Goal: Task Accomplishment & Management: Manage account settings

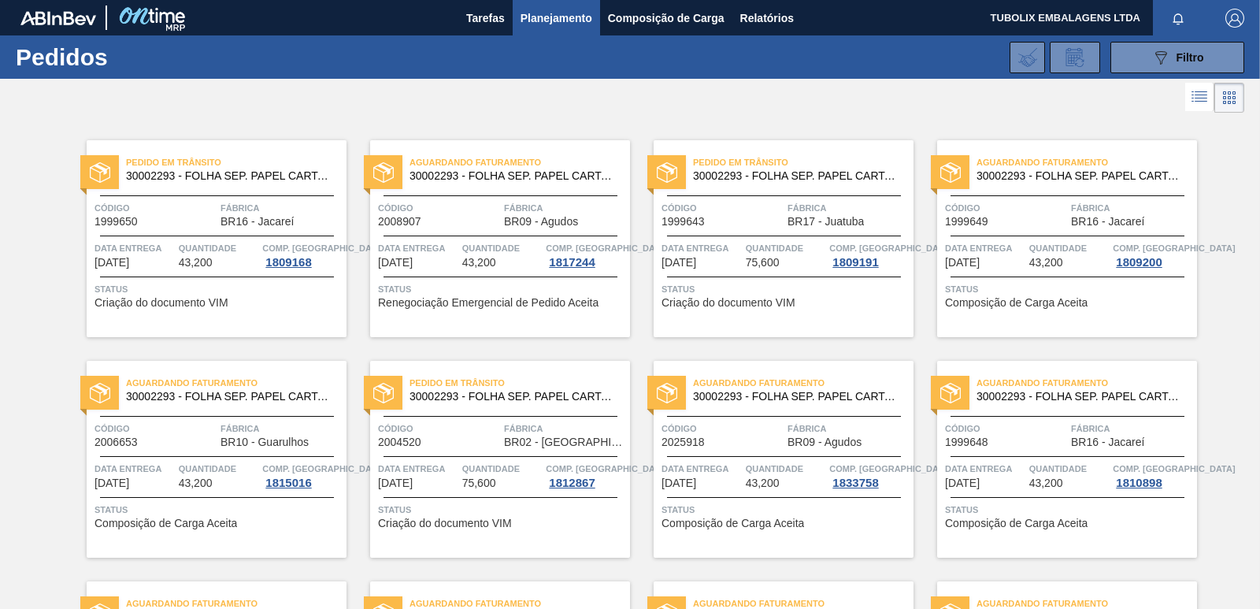
drag, startPoint x: 1139, startPoint y: 60, endPoint x: 1029, endPoint y: 194, distance: 173.4
click at [1139, 60] on button "089F7B8B-B2A5-4AFE-B5C0-19BA573D28AC Filtro" at bounding box center [1177, 57] width 134 height 31
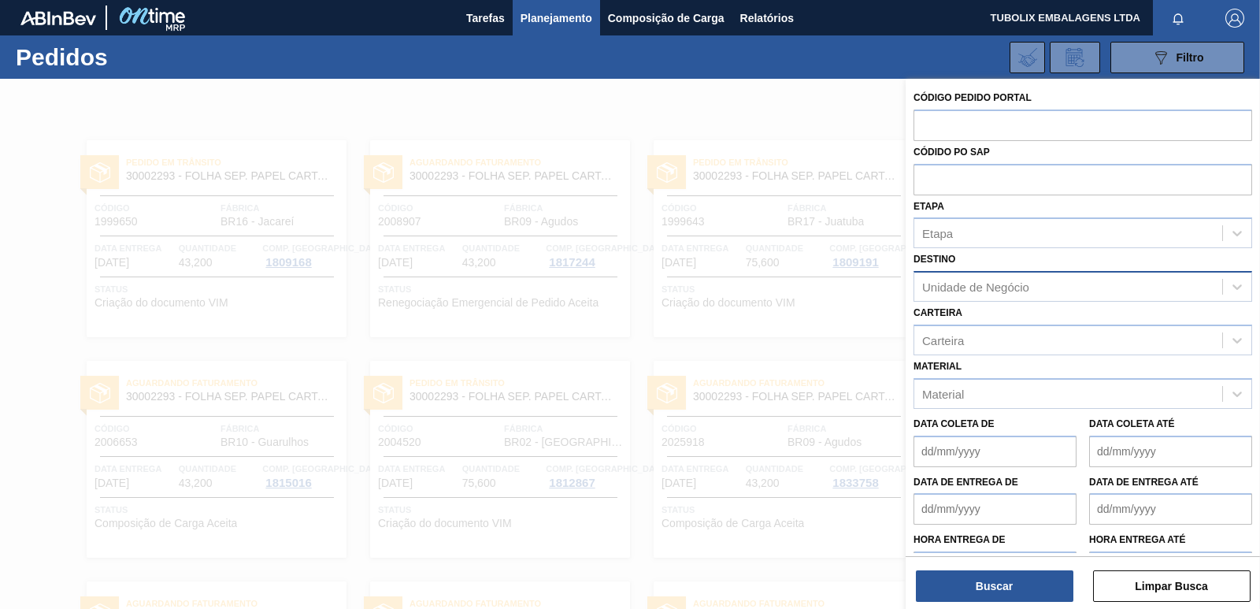
click at [957, 284] on div "Unidade de Negócio" at bounding box center [975, 286] width 107 height 13
type input "MACA"
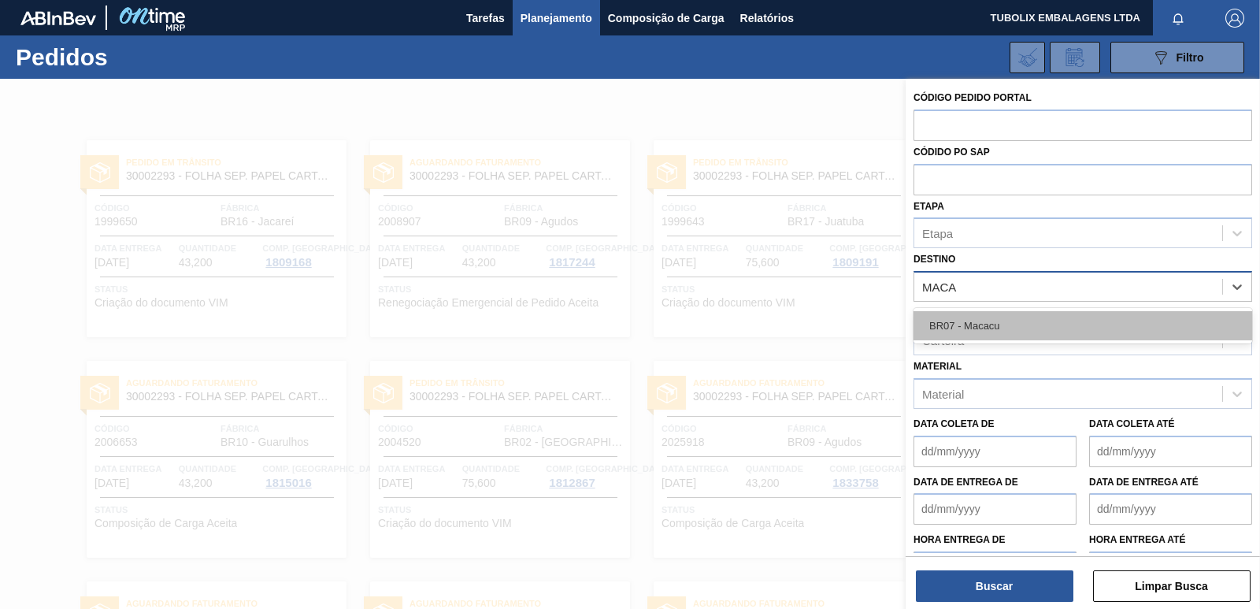
click at [950, 326] on div "BR07 - Macacu" at bounding box center [1082, 325] width 339 height 29
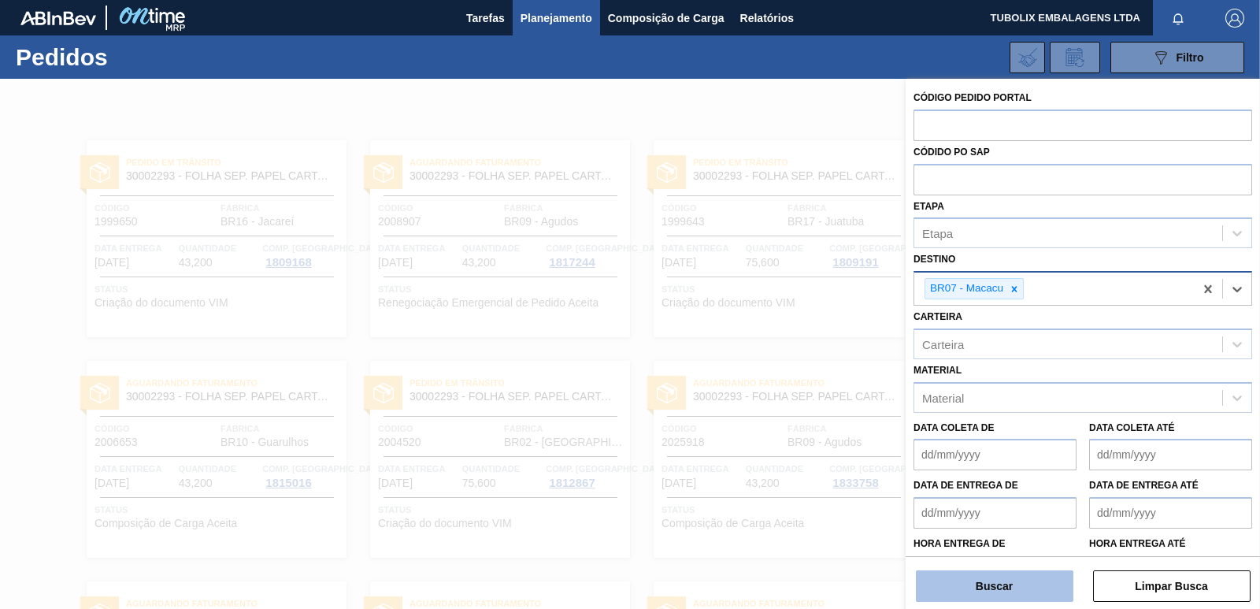
click at [1040, 579] on button "Buscar" at bounding box center [994, 585] width 157 height 31
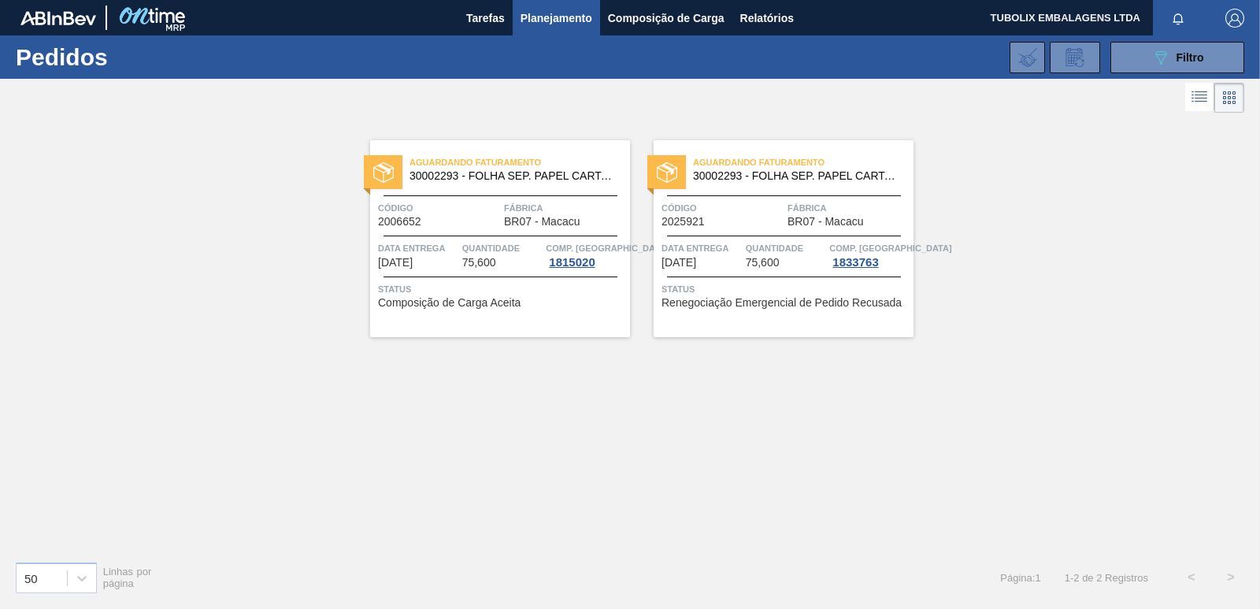
click at [473, 209] on span "Código" at bounding box center [439, 208] width 122 height 16
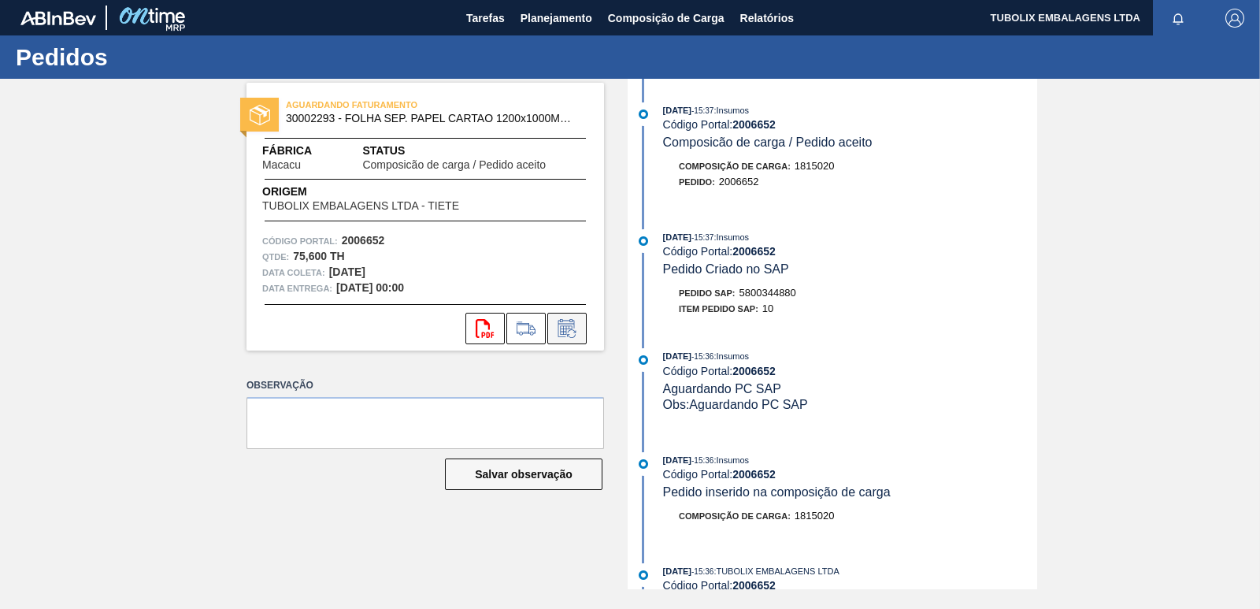
click at [579, 329] on button at bounding box center [566, 328] width 39 height 31
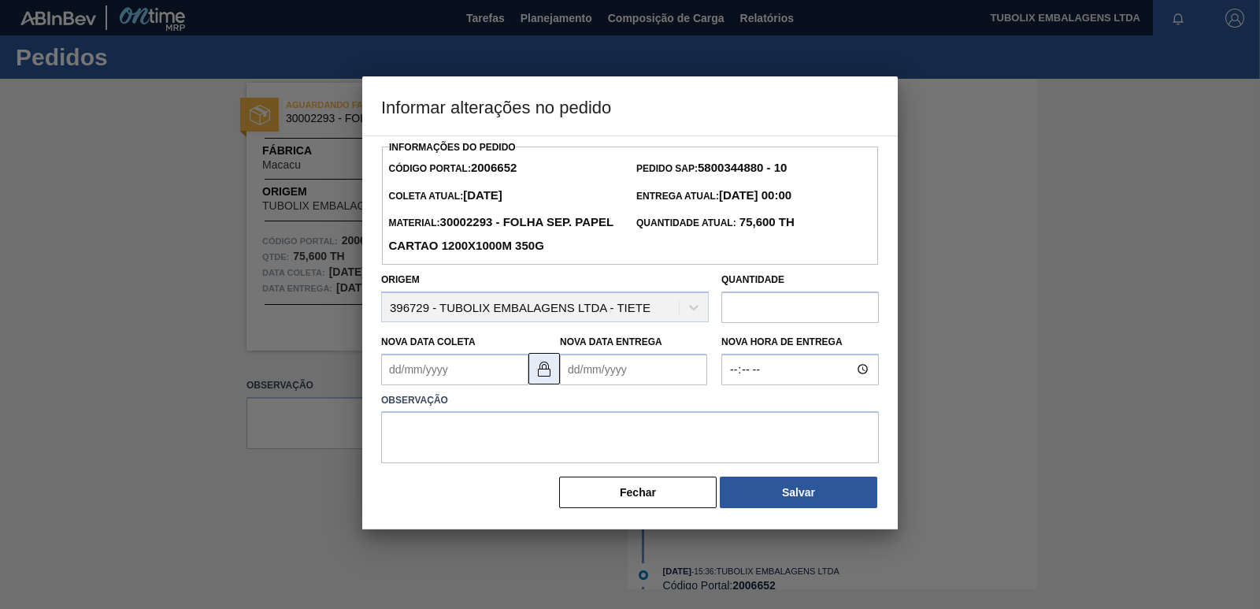
click at [546, 374] on img at bounding box center [544, 368] width 19 height 19
click at [400, 375] on Coleta2006652 "Nova Data Coleta" at bounding box center [454, 369] width 147 height 31
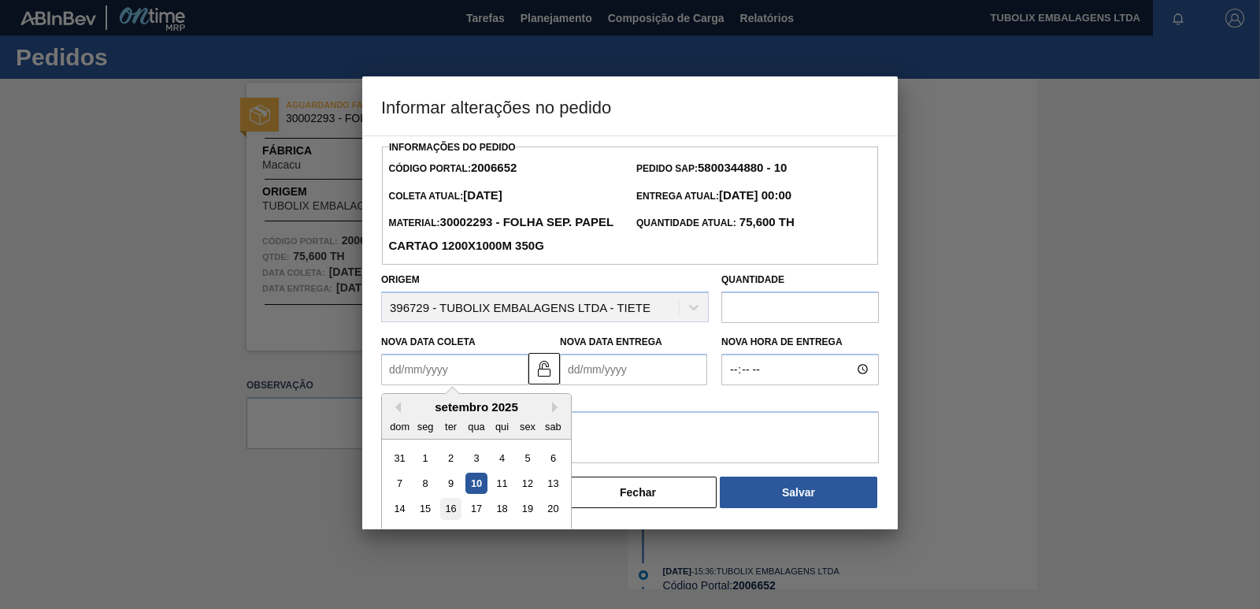
click at [448, 510] on div "16" at bounding box center [450, 508] width 21 height 21
type Coleta2006652 "[DATE]"
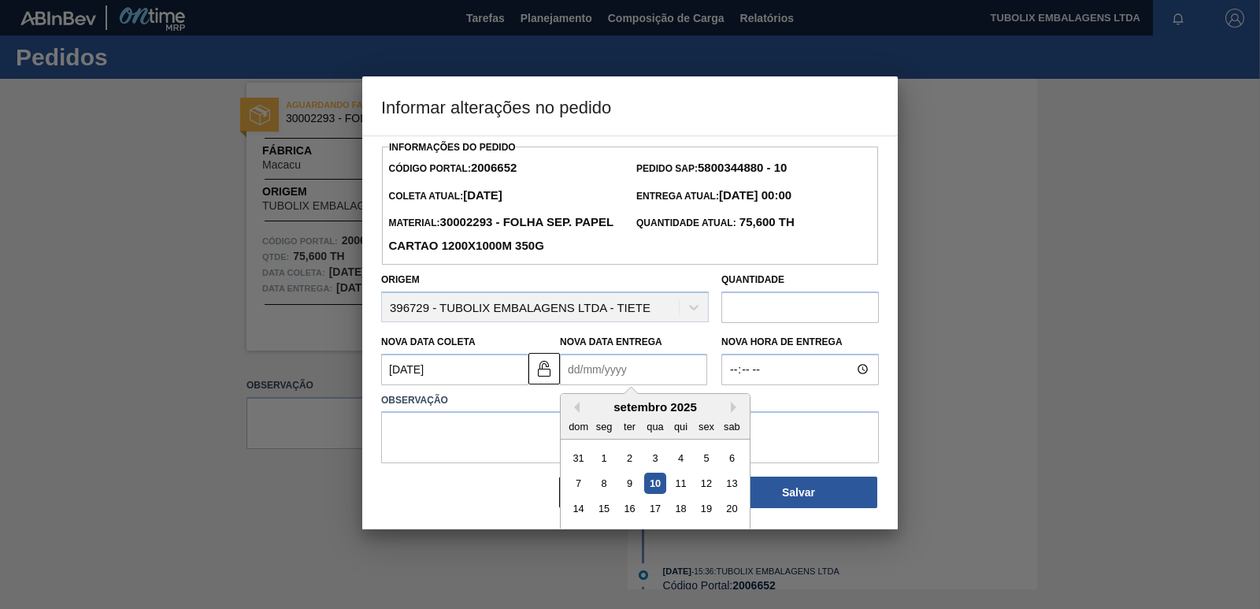
click at [567, 372] on Entrega2006652 "Nova Data Entrega" at bounding box center [633, 369] width 147 height 31
click at [654, 513] on div "17" at bounding box center [654, 508] width 21 height 21
type Entrega2006652 "[DATE]"
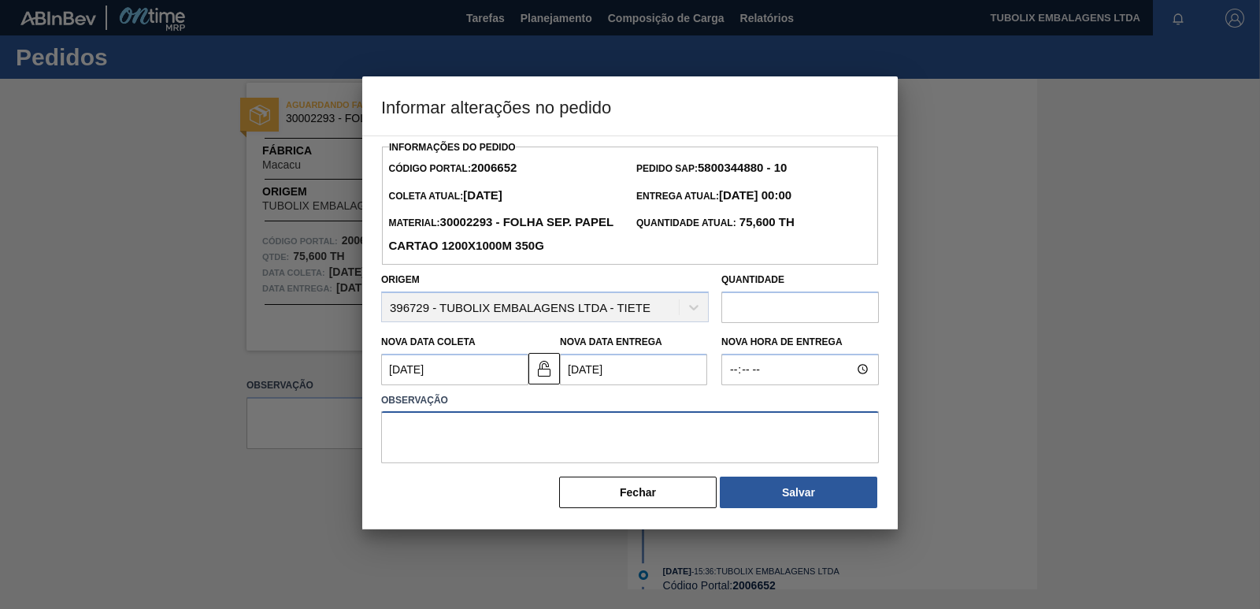
click at [454, 435] on textarea at bounding box center [630, 437] width 498 height 52
click at [542, 372] on img at bounding box center [544, 368] width 19 height 19
click at [399, 440] on textarea at bounding box center [630, 437] width 498 height 52
type textarea "AJUSTE"
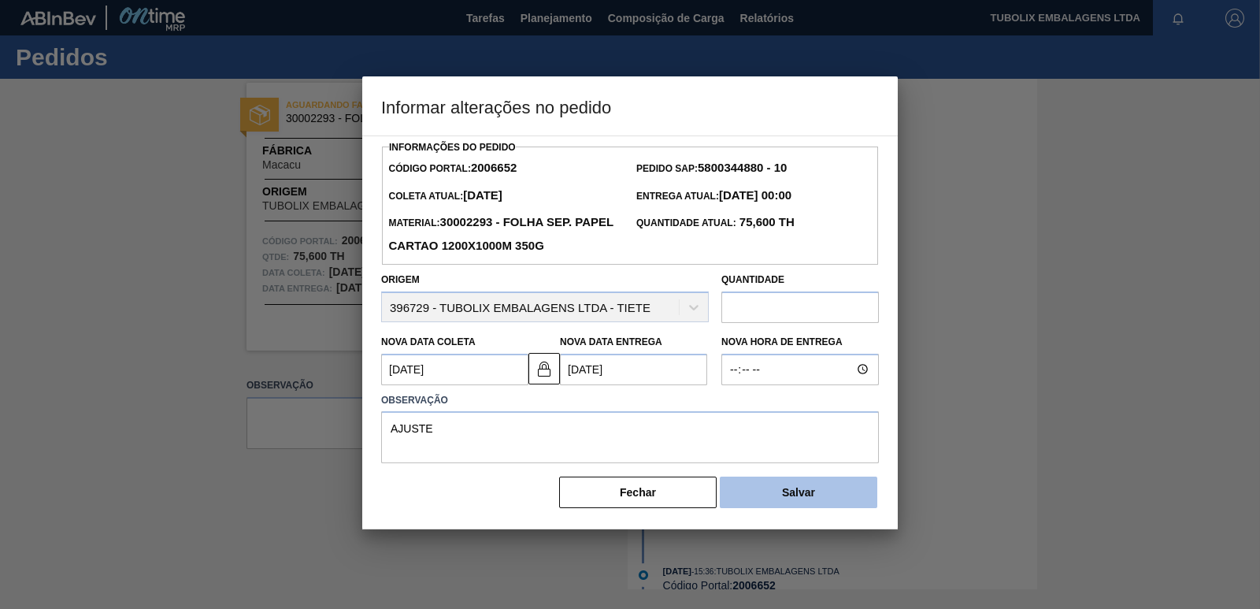
click at [764, 487] on button "Salvar" at bounding box center [798, 491] width 157 height 31
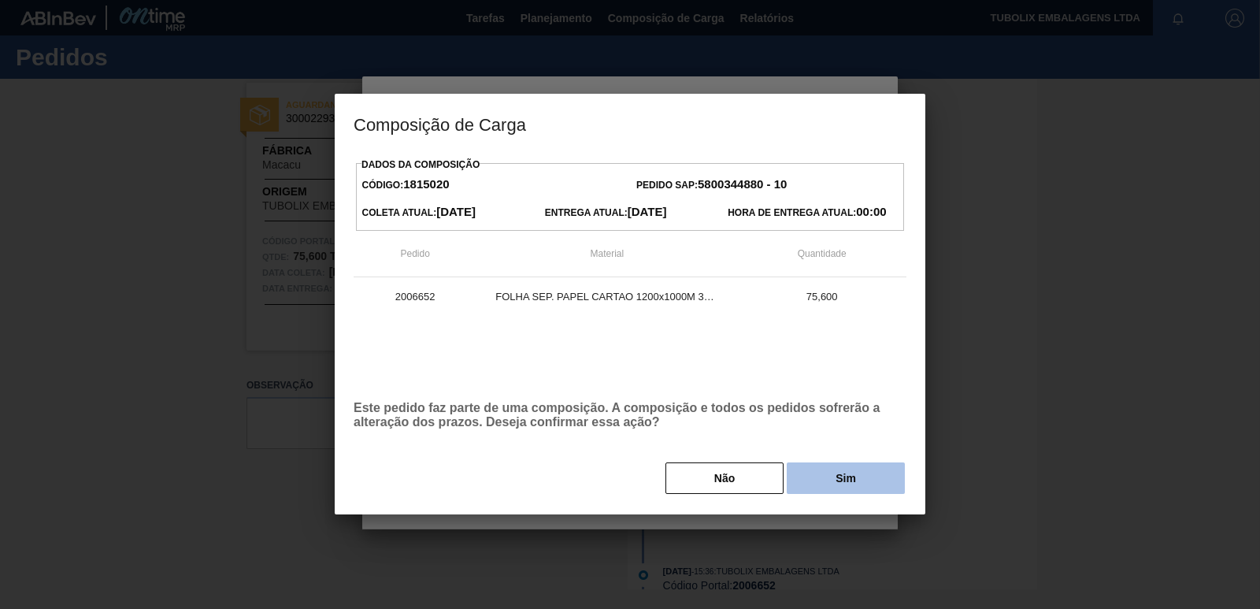
click at [817, 479] on button "Sim" at bounding box center [846, 477] width 118 height 31
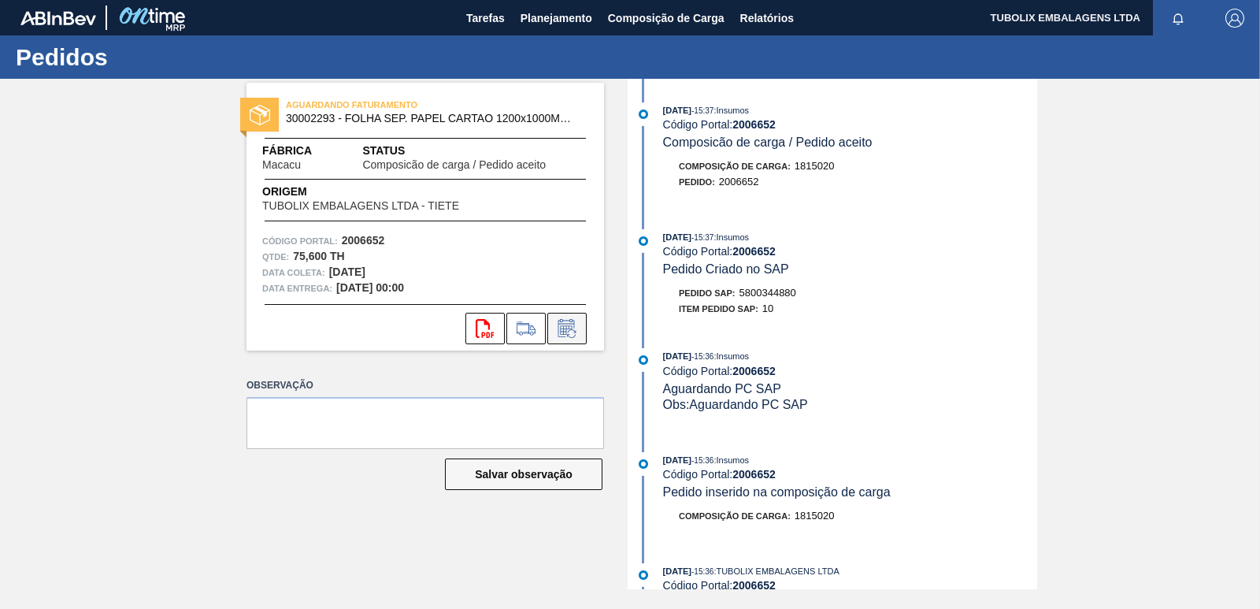
click at [577, 319] on icon at bounding box center [566, 328] width 25 height 19
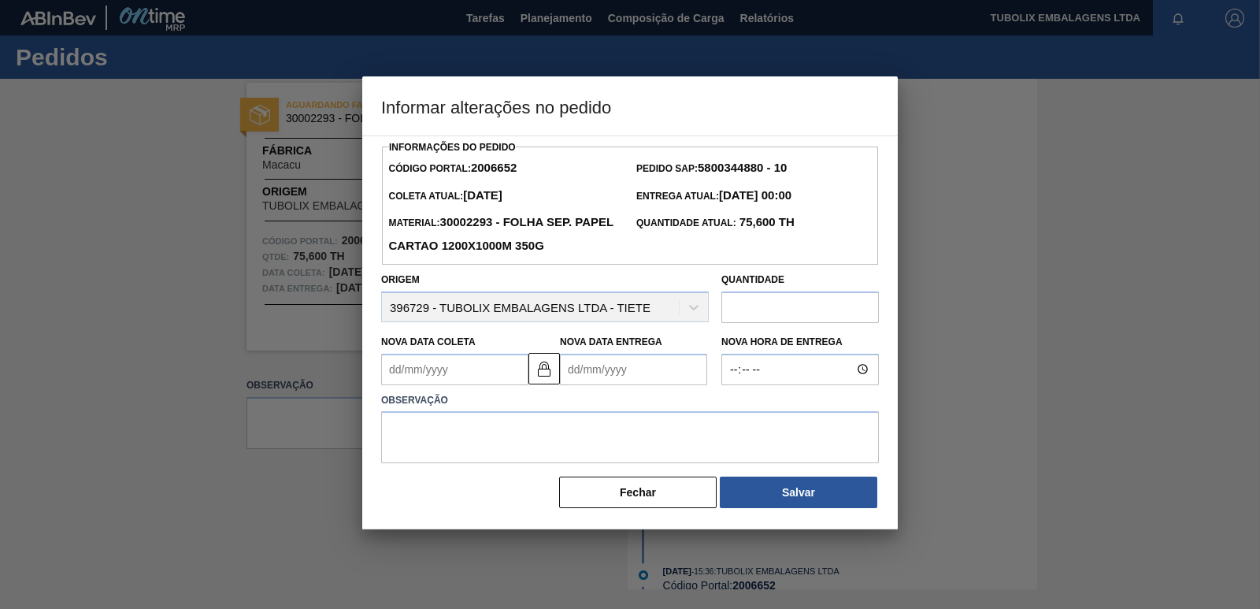
click at [409, 370] on Coleta2006652 "Nova Data Coleta" at bounding box center [454, 369] width 147 height 31
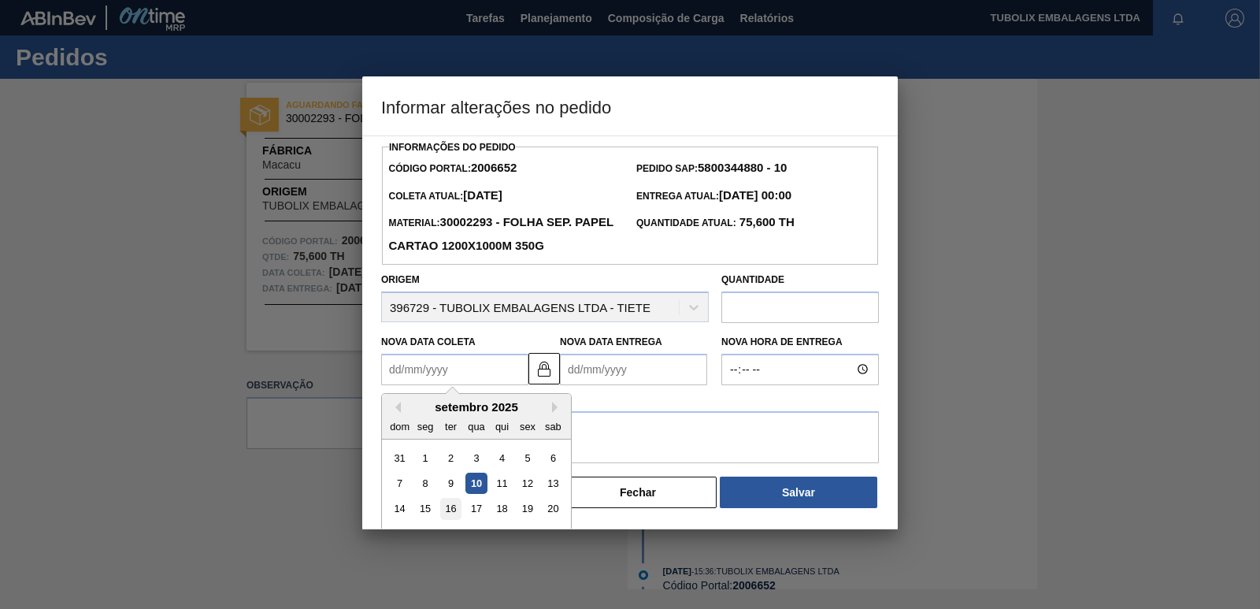
click at [454, 511] on div "16" at bounding box center [450, 508] width 21 height 21
type Coleta2006652 "[DATE]"
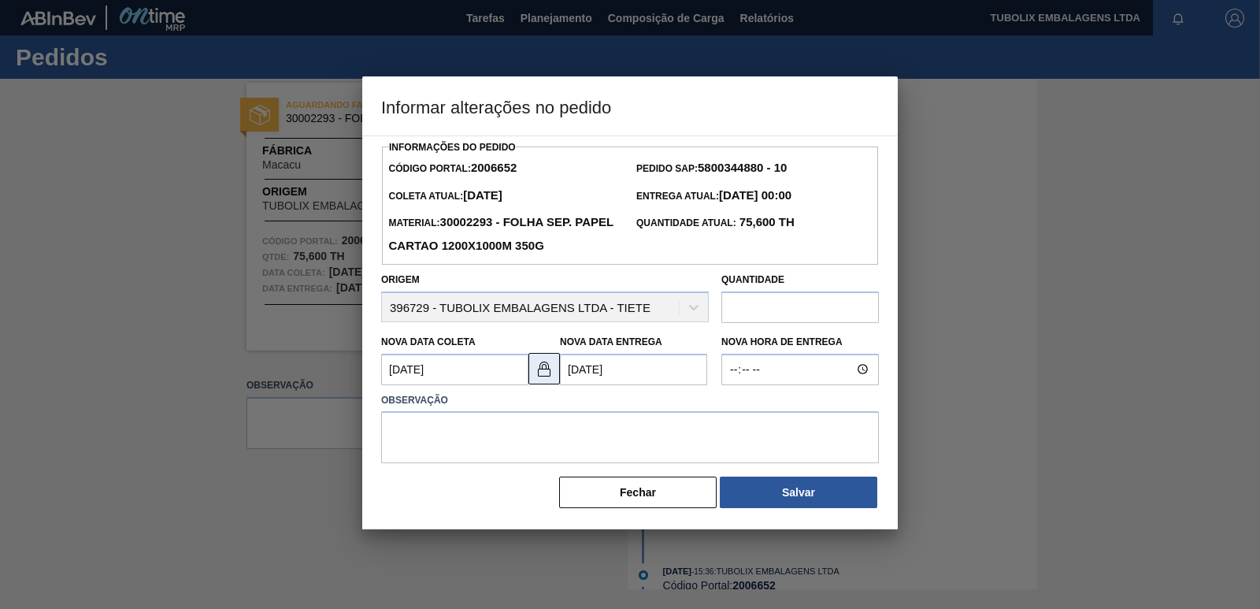
click at [550, 376] on img at bounding box center [544, 368] width 19 height 19
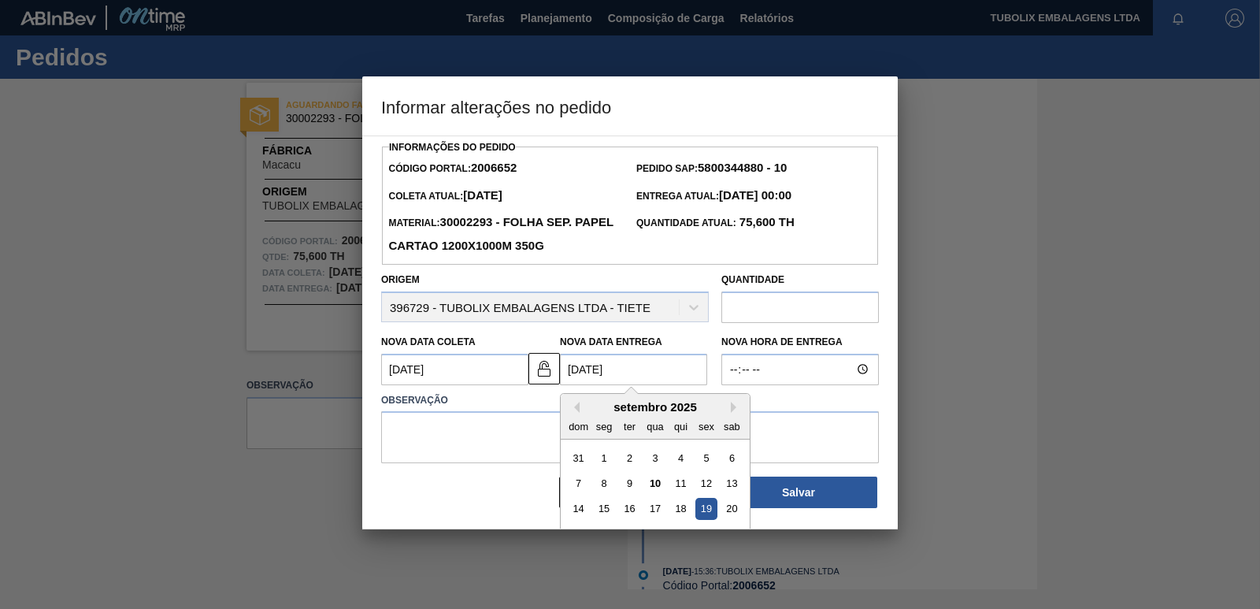
drag, startPoint x: 579, startPoint y: 368, endPoint x: 568, endPoint y: 368, distance: 11.0
click at [568, 368] on Entrega2006652 "19/09/2025" at bounding box center [633, 369] width 147 height 31
click at [658, 512] on div "17" at bounding box center [654, 508] width 21 height 21
type Entrega2006652 "[DATE]"
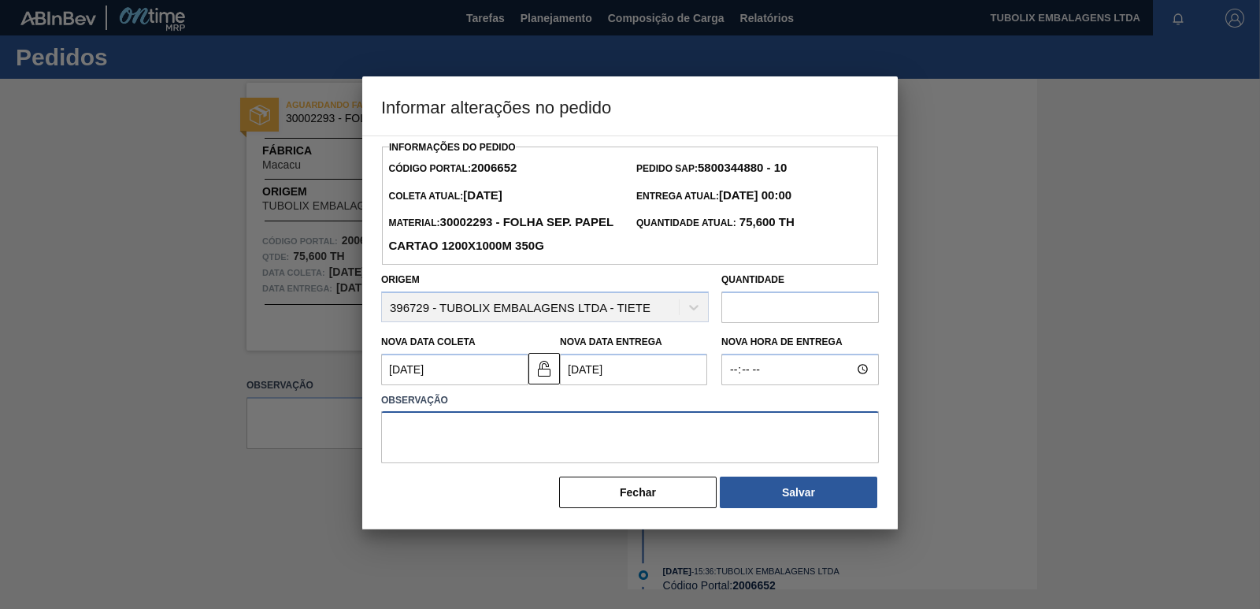
click at [448, 431] on textarea at bounding box center [630, 437] width 498 height 52
type textarea "AJUSTE"
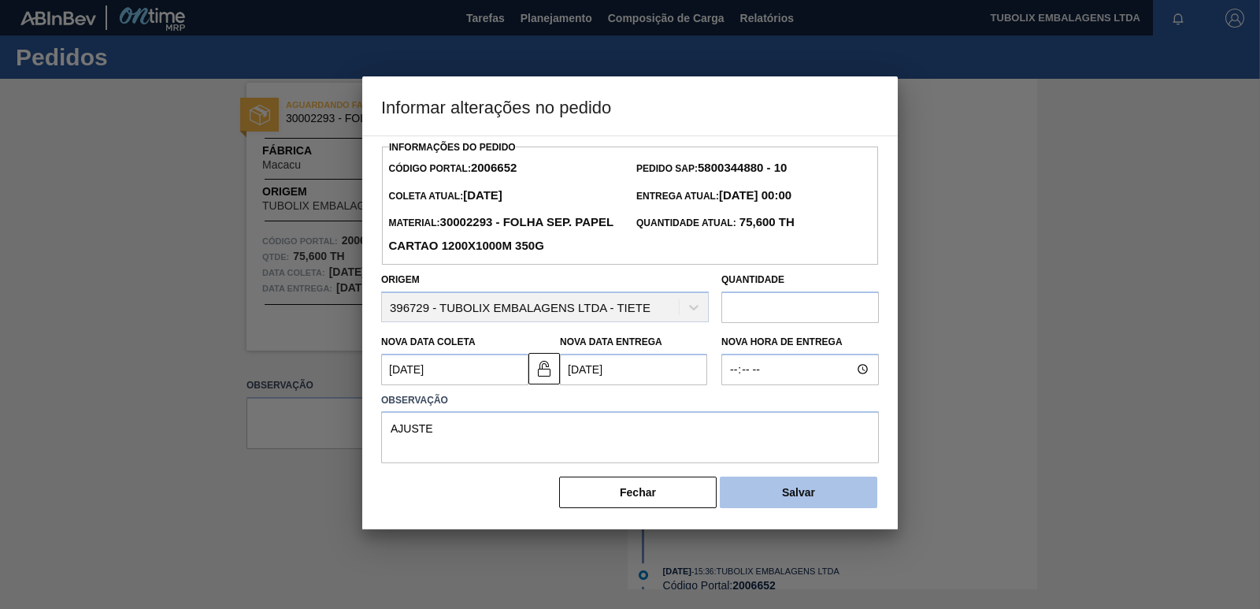
click at [753, 487] on button "Salvar" at bounding box center [798, 491] width 157 height 31
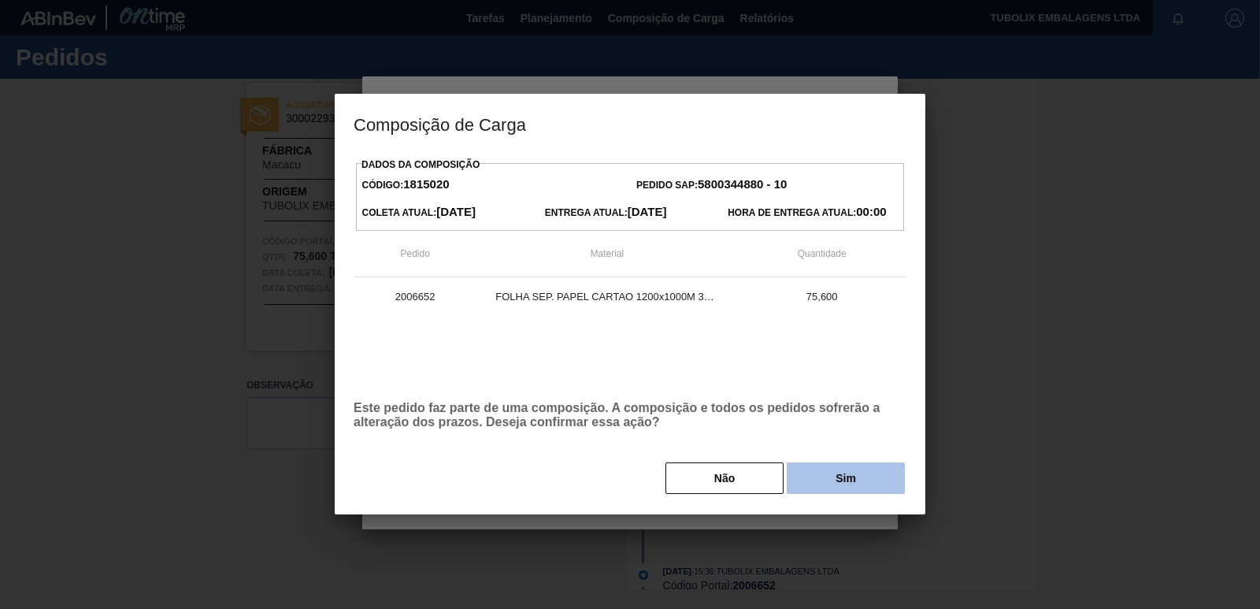
click at [812, 478] on button "Sim" at bounding box center [846, 477] width 118 height 31
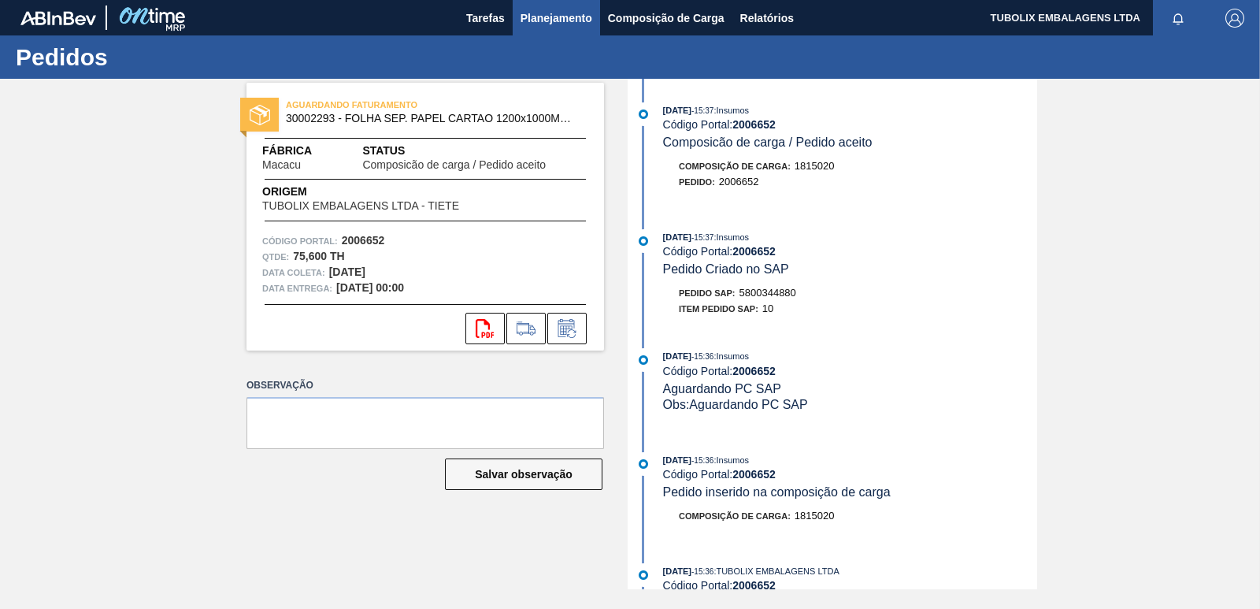
click at [531, 20] on span "Planejamento" at bounding box center [556, 18] width 72 height 19
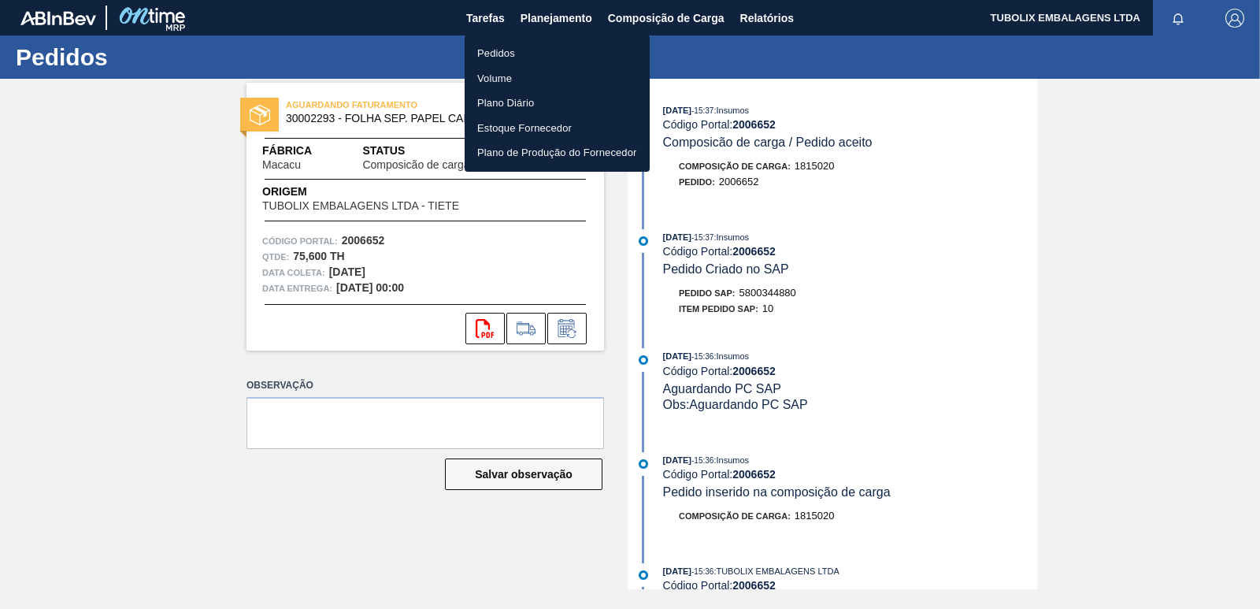
click at [495, 57] on li "Pedidos" at bounding box center [557, 53] width 185 height 25
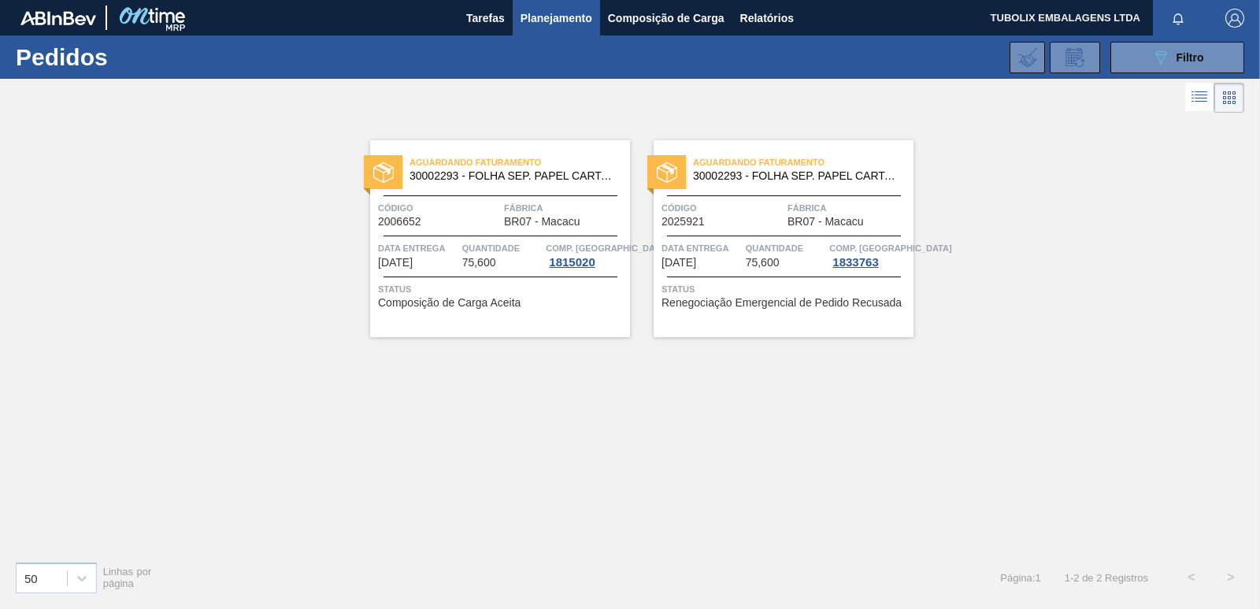
click at [500, 208] on div "Código 2006652 Fábrica BR07 - Macacu" at bounding box center [500, 214] width 260 height 28
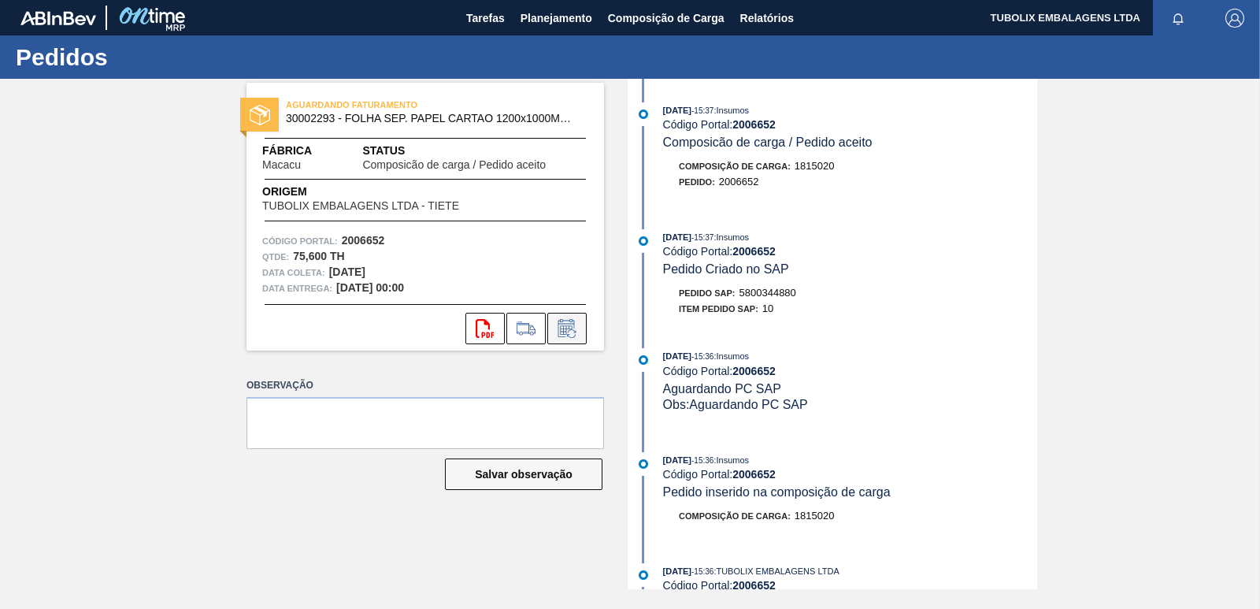
click at [565, 317] on button at bounding box center [566, 328] width 39 height 31
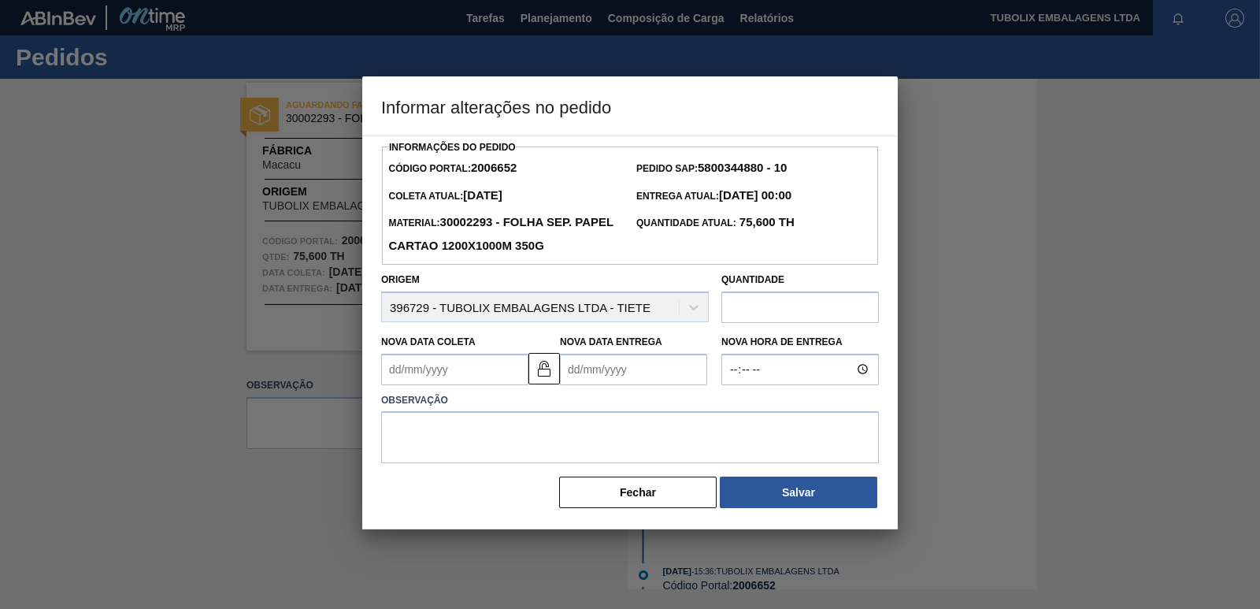
click at [580, 369] on Entrega2006652 "Nova Data Entrega" at bounding box center [633, 369] width 147 height 31
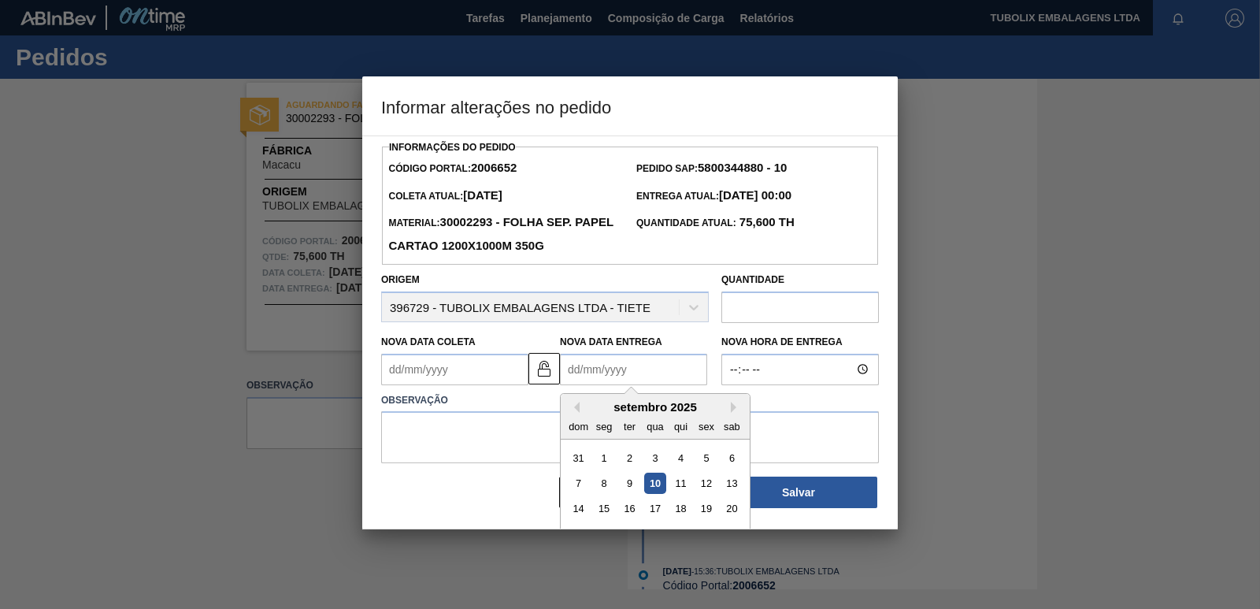
click at [653, 503] on div "17" at bounding box center [654, 508] width 21 height 21
type Entrega2006652 "[DATE]"
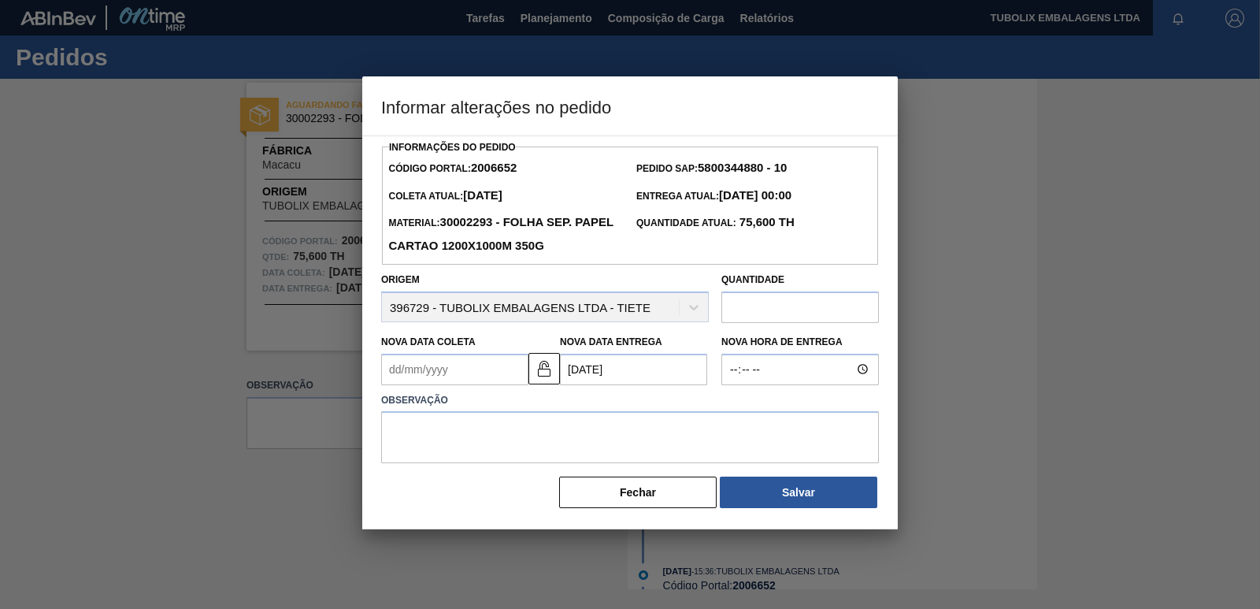
click at [380, 379] on div "Nova Data Coleta" at bounding box center [452, 358] width 154 height 54
click at [394, 376] on Coleta2006652 "Nova Data Coleta" at bounding box center [454, 369] width 147 height 31
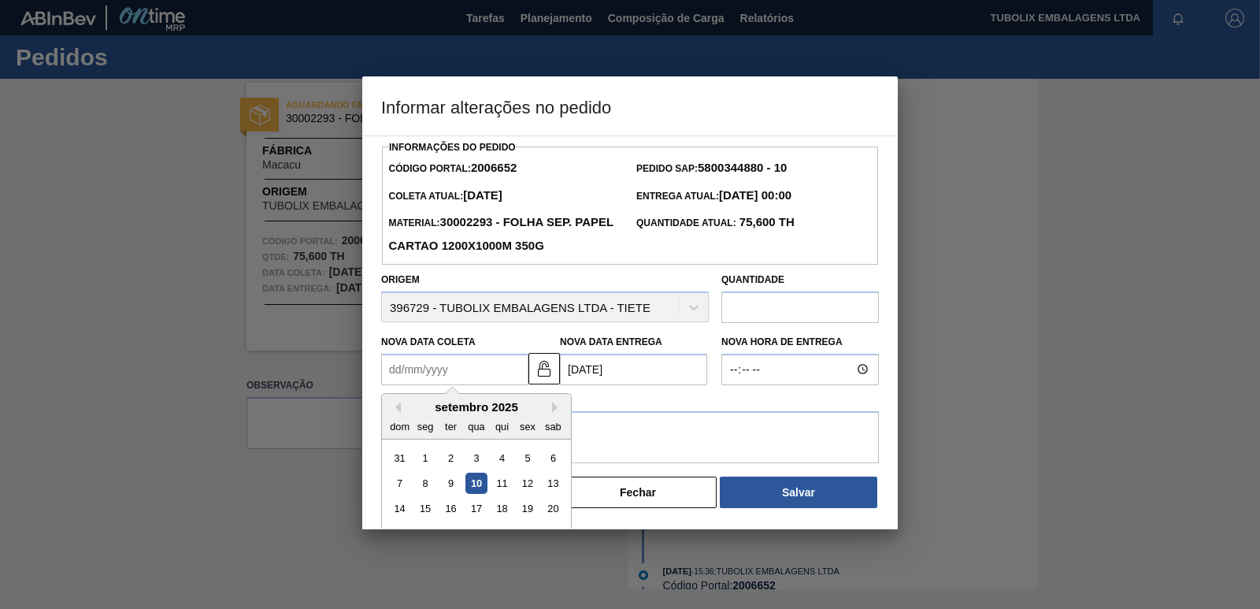
click at [450, 507] on div "16" at bounding box center [450, 508] width 21 height 21
type Coleta2006652 "[DATE]"
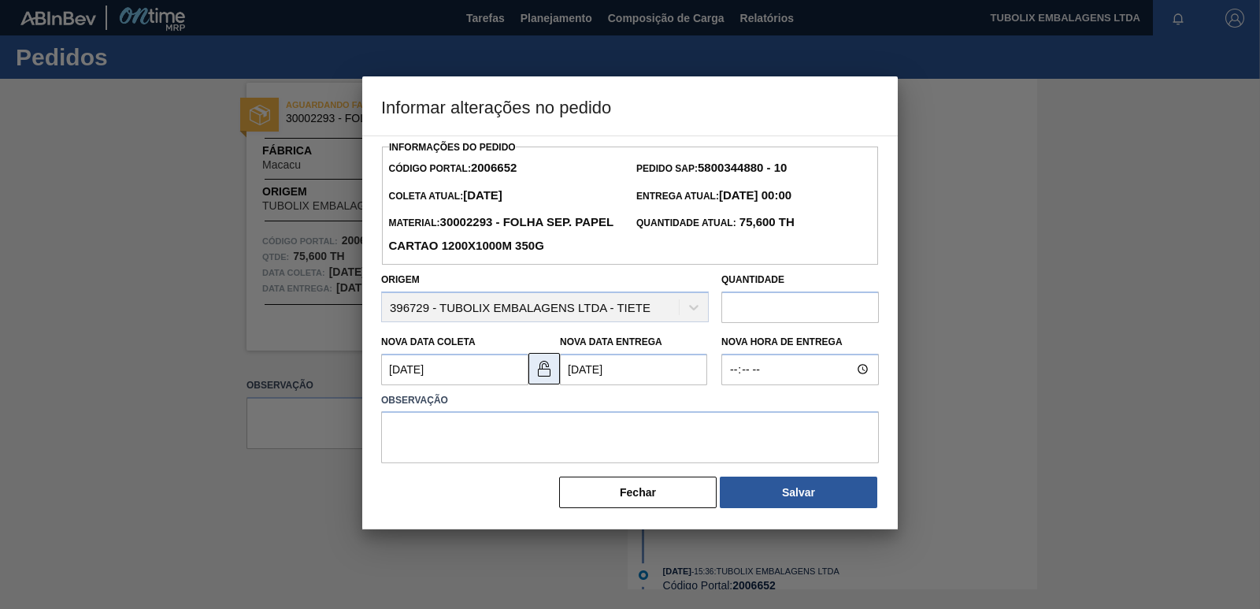
click at [549, 376] on img at bounding box center [544, 368] width 19 height 19
click at [517, 428] on textarea at bounding box center [630, 437] width 498 height 52
click at [807, 483] on button "Salvar" at bounding box center [798, 491] width 157 height 31
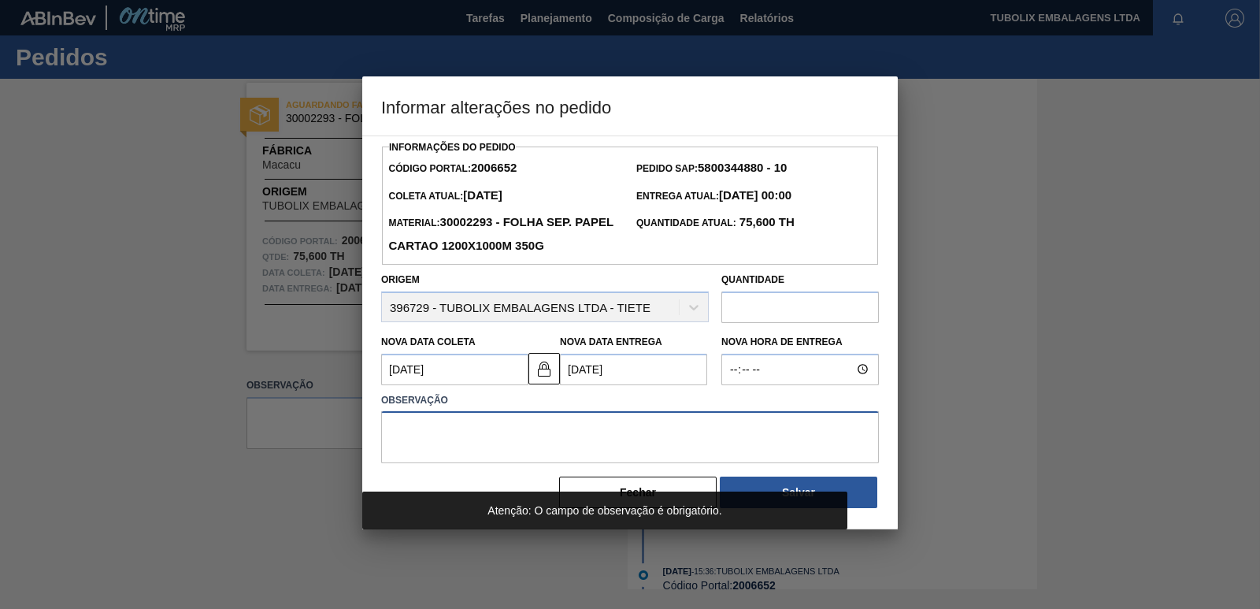
click at [472, 442] on textarea at bounding box center [630, 437] width 498 height 52
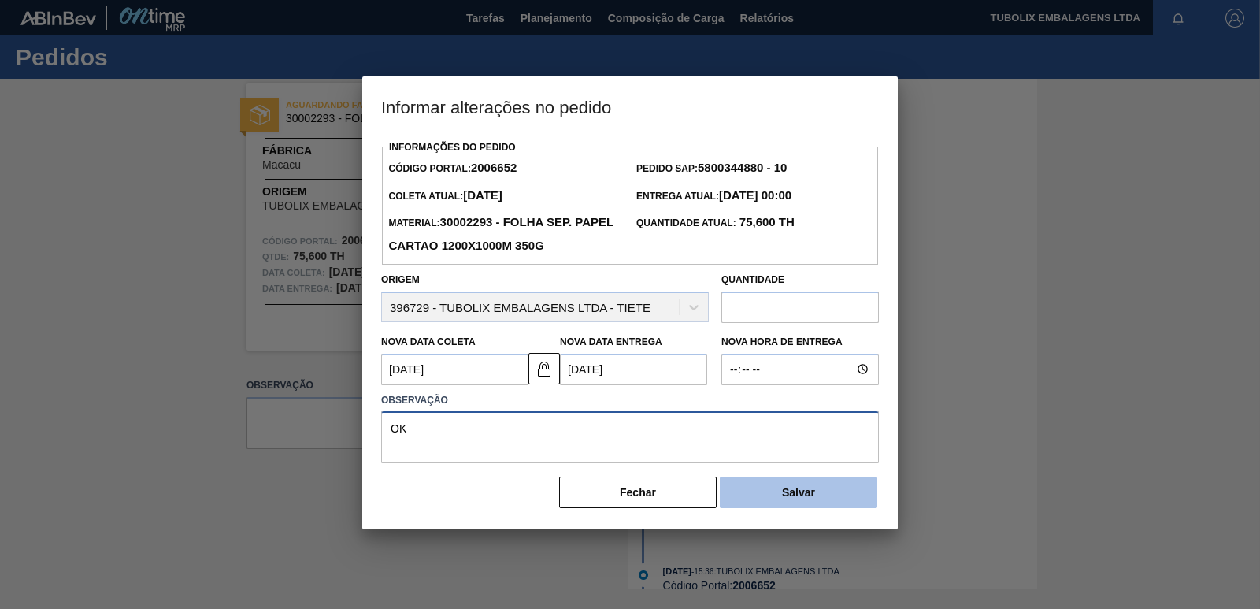
type textarea "OK"
click at [813, 496] on button "Salvar" at bounding box center [798, 491] width 157 height 31
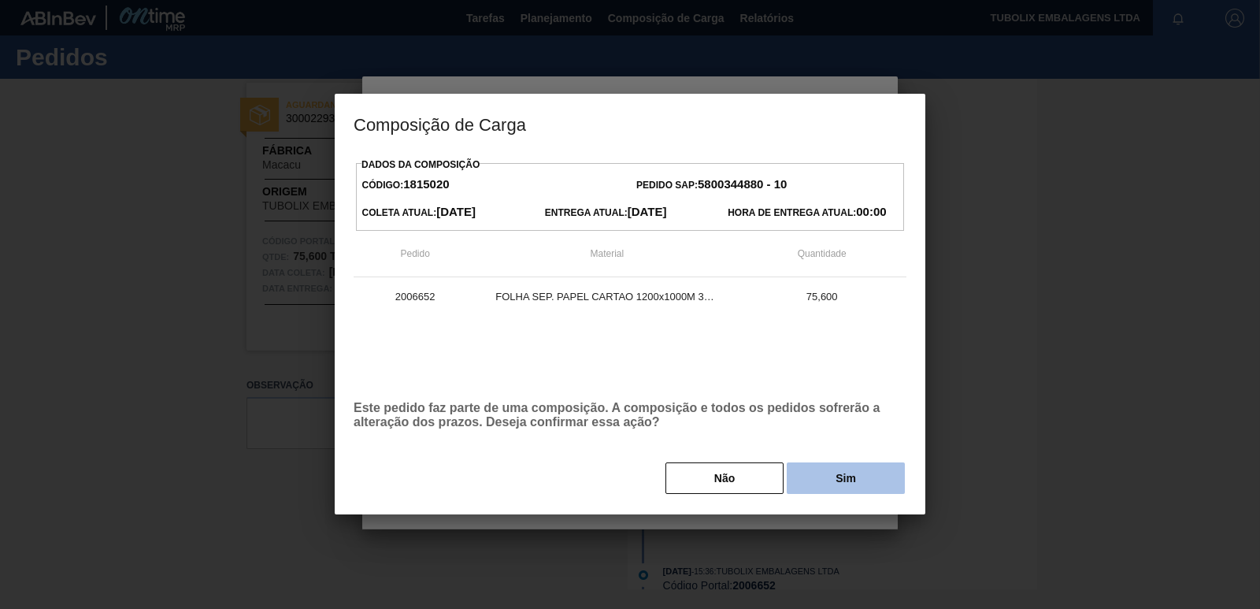
click at [823, 475] on button "Sim" at bounding box center [846, 477] width 118 height 31
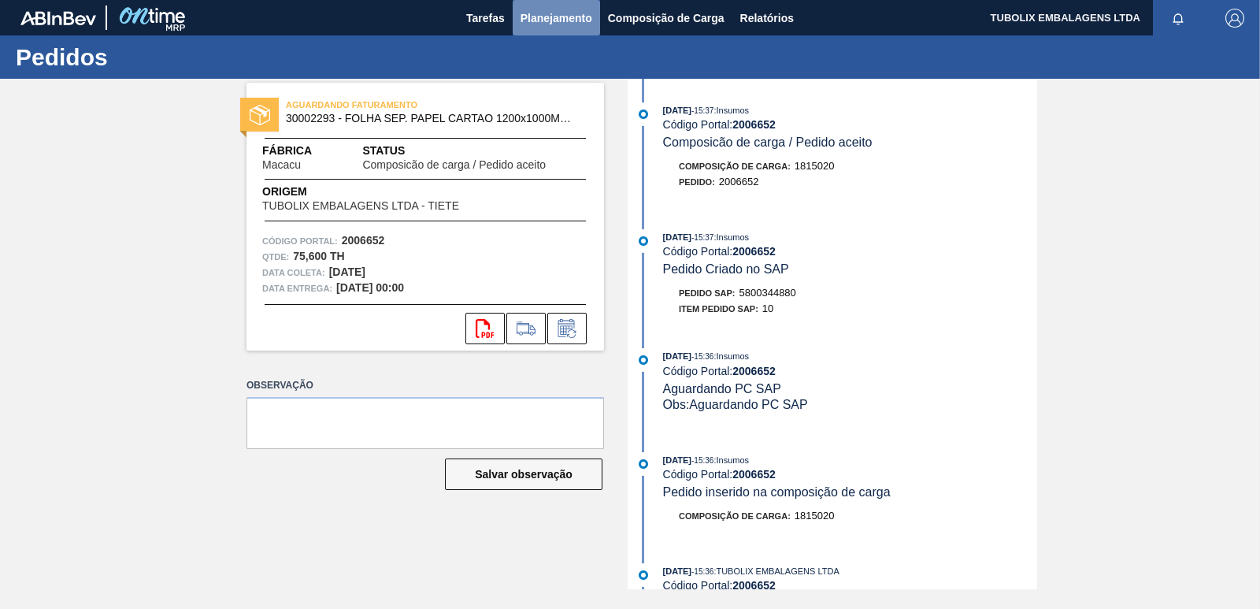
click at [552, 20] on span "Planejamento" at bounding box center [556, 18] width 72 height 19
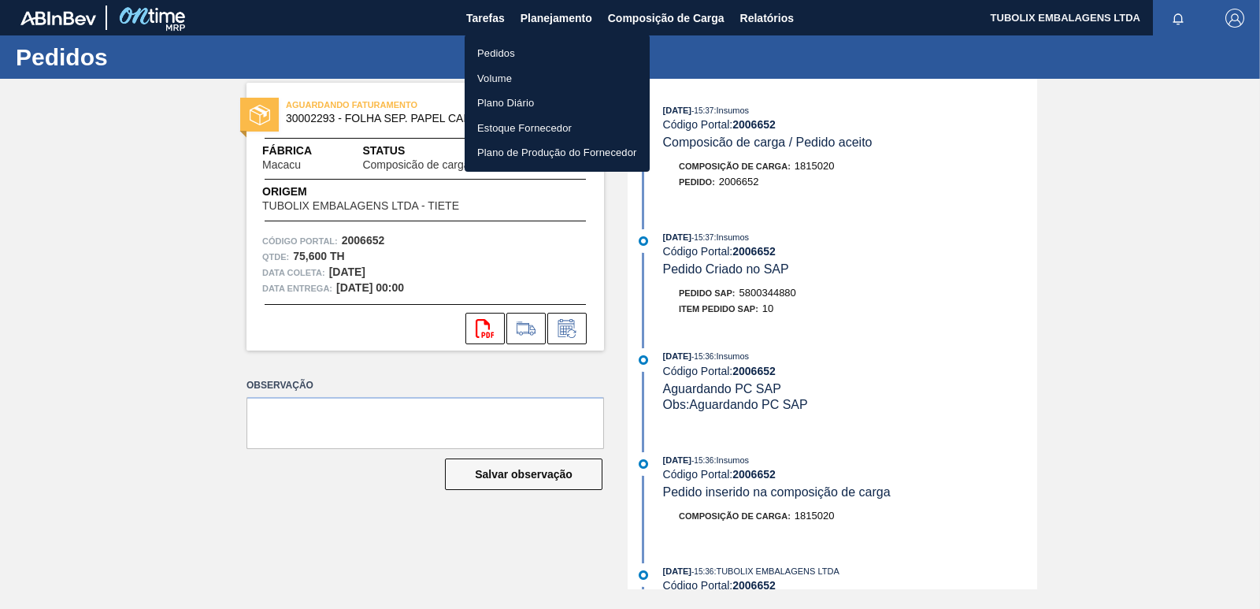
click at [527, 51] on li "Pedidos" at bounding box center [557, 53] width 185 height 25
